Goal: Transaction & Acquisition: Book appointment/travel/reservation

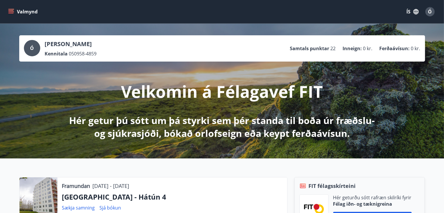
click at [12, 12] on icon "menu" at bounding box center [11, 11] width 6 height 1
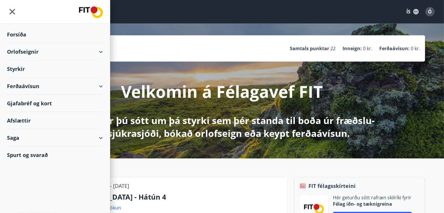
click at [31, 53] on div "Orlofseignir" at bounding box center [55, 51] width 96 height 17
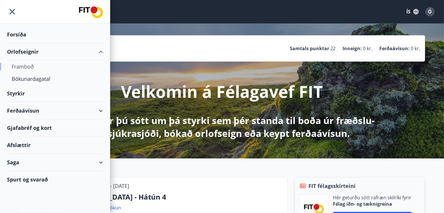
click at [21, 64] on div "Framboð" at bounding box center [55, 66] width 87 height 12
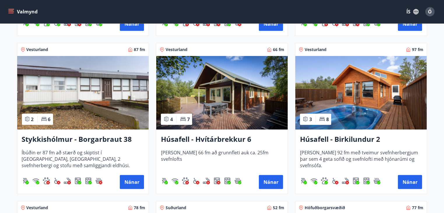
scroll to position [321, 0]
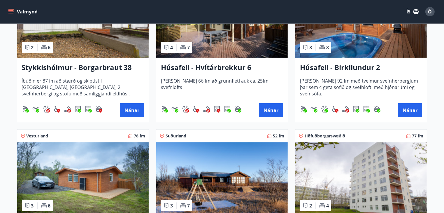
click at [370, 162] on img at bounding box center [360, 178] width 131 height 73
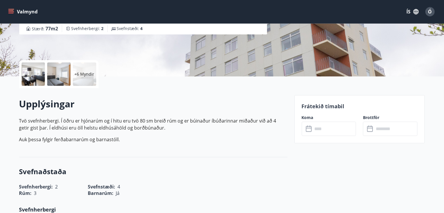
scroll to position [117, 0]
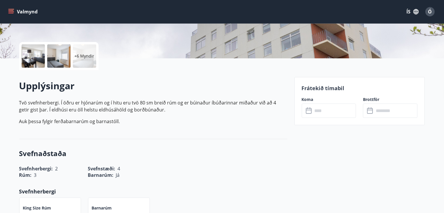
click at [307, 111] on icon at bounding box center [309, 110] width 7 height 7
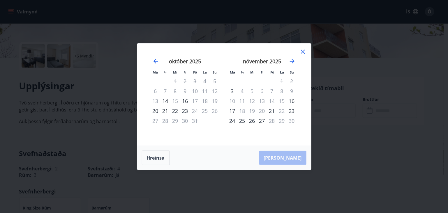
click at [304, 52] on icon at bounding box center [303, 51] width 7 height 7
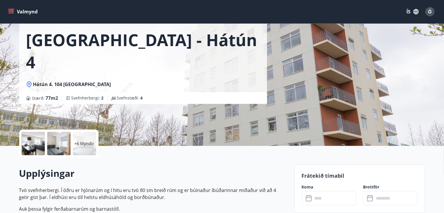
scroll to position [29, 0]
click at [10, 12] on icon "menu" at bounding box center [11, 11] width 6 height 1
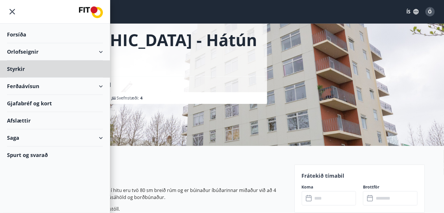
click at [22, 33] on div "Forsíða" at bounding box center [55, 34] width 96 height 17
